Goal: Information Seeking & Learning: Learn about a topic

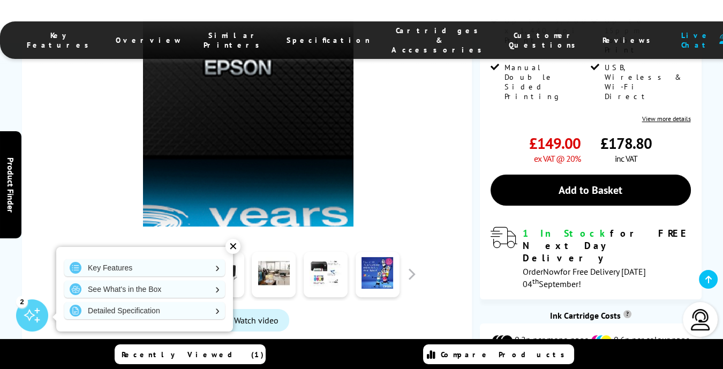
scroll to position [428, 0]
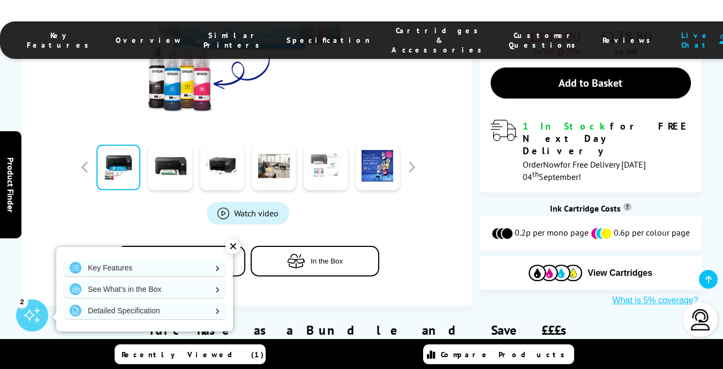
click at [324, 145] on link at bounding box center [326, 168] width 44 height 46
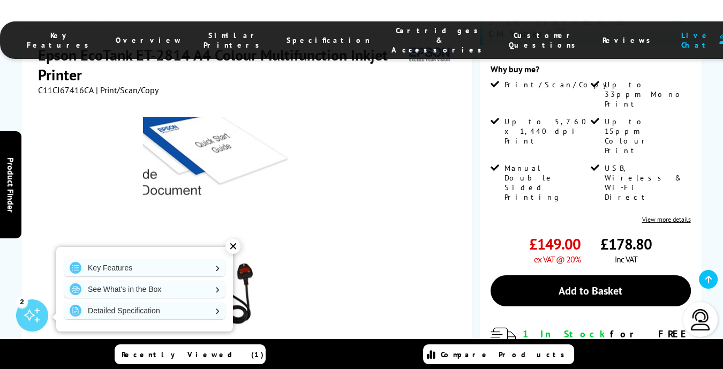
scroll to position [178, 0]
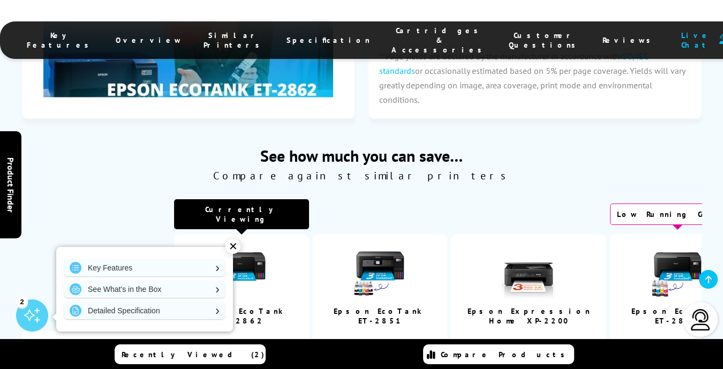
click at [232, 245] on img at bounding box center [242, 272] width 54 height 54
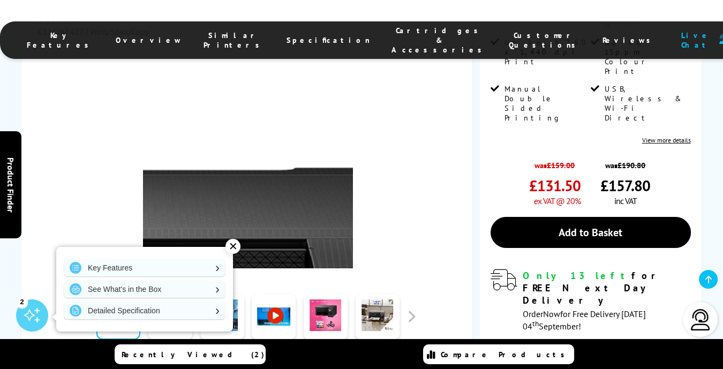
scroll to position [392, 0]
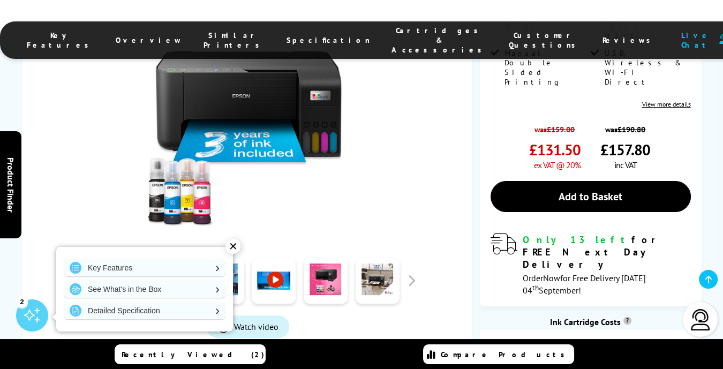
click at [278, 258] on link at bounding box center [274, 281] width 44 height 46
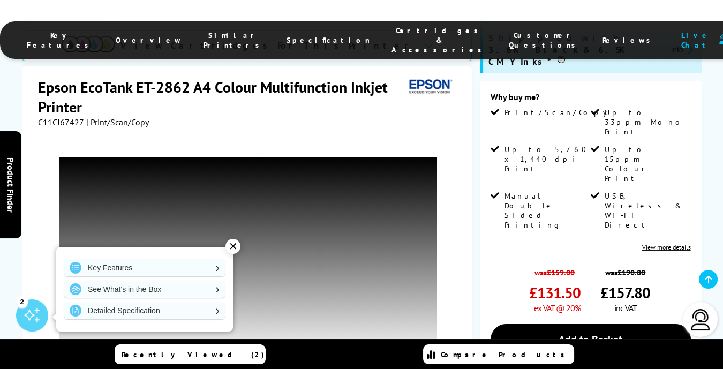
scroll to position [1, 0]
click at [234, 247] on div "✕" at bounding box center [232, 246] width 15 height 15
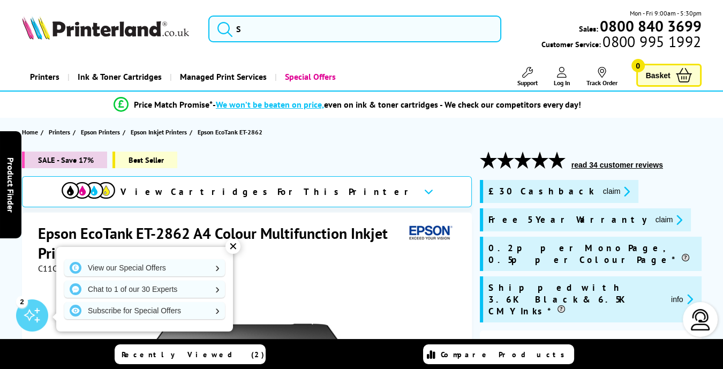
click at [233, 245] on div "✕" at bounding box center [232, 246] width 15 height 15
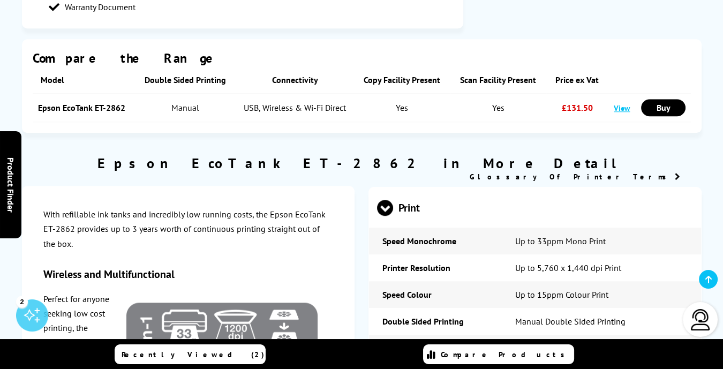
scroll to position [1428, 0]
